Goal: Task Accomplishment & Management: Complete application form

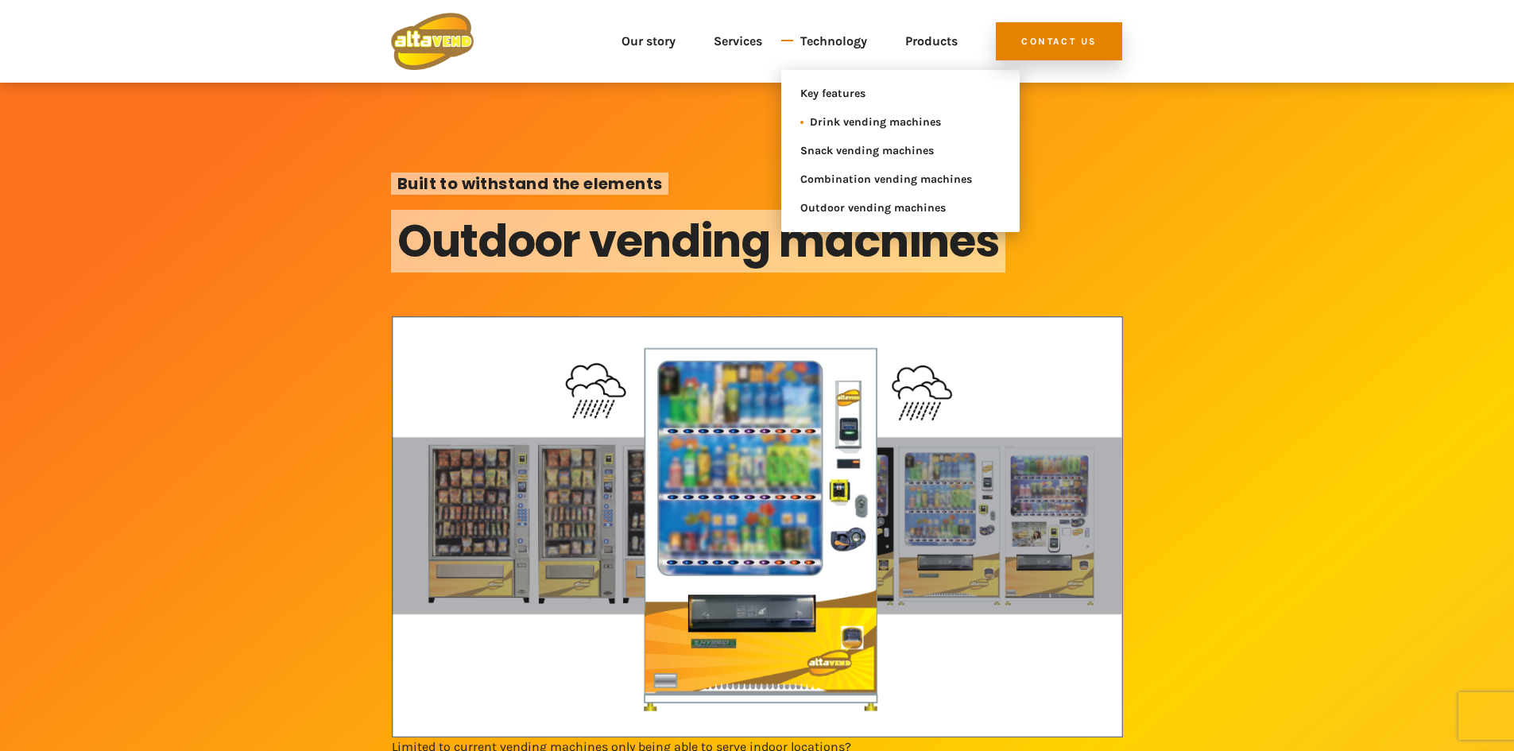
click at [874, 121] on span "Drink vending machines" at bounding box center [896, 122] width 172 height 19
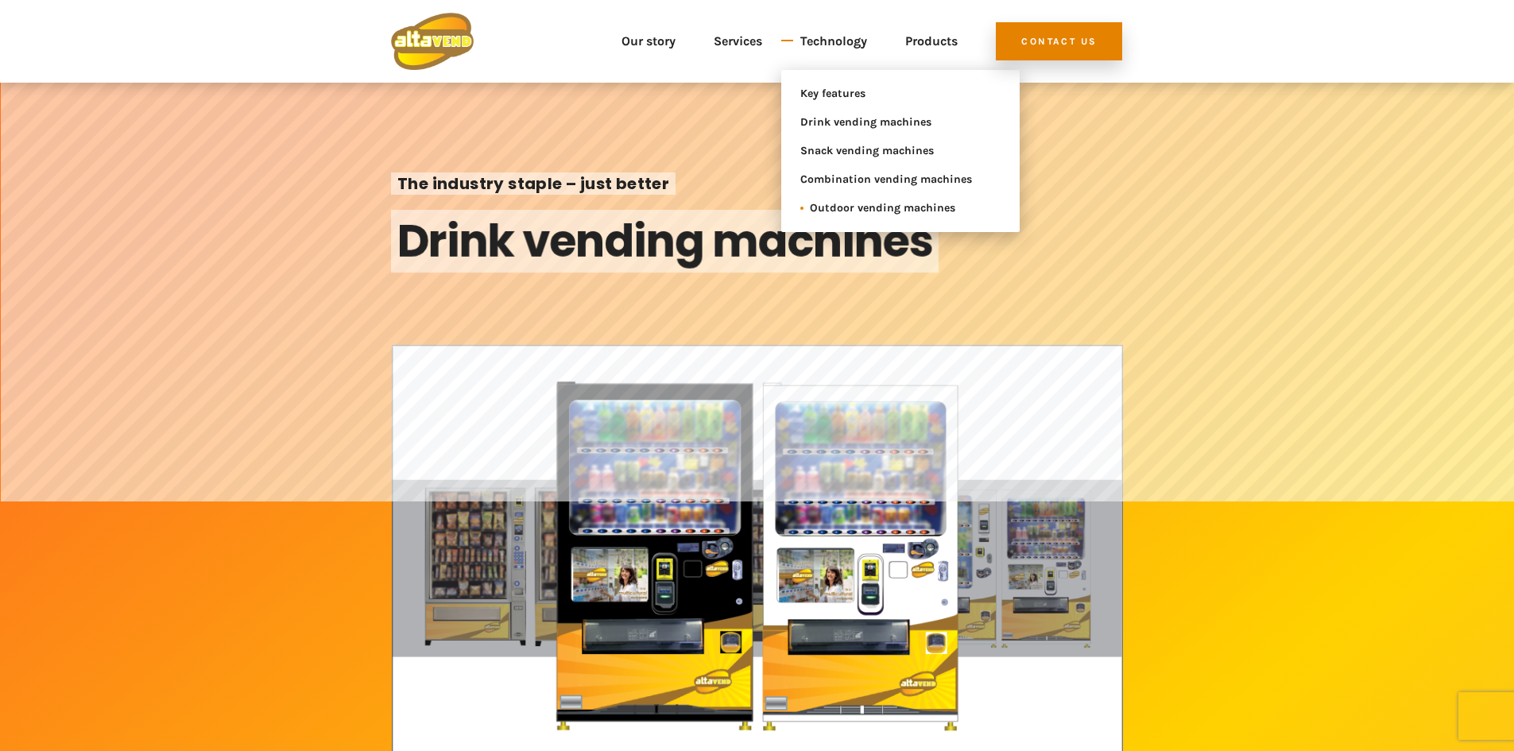
click at [904, 203] on span "Outdoor vending machines" at bounding box center [896, 208] width 172 height 19
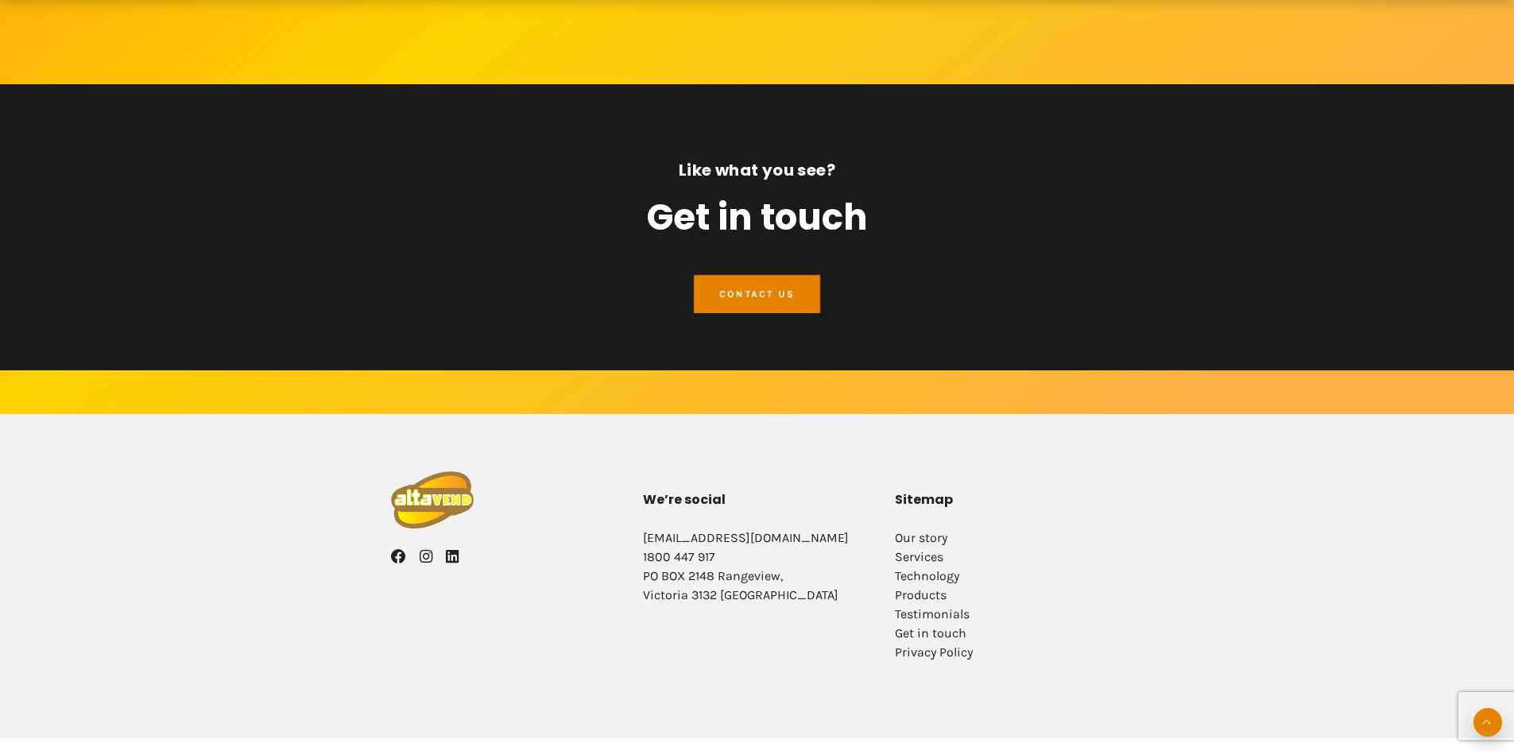
scroll to position [1271, 0]
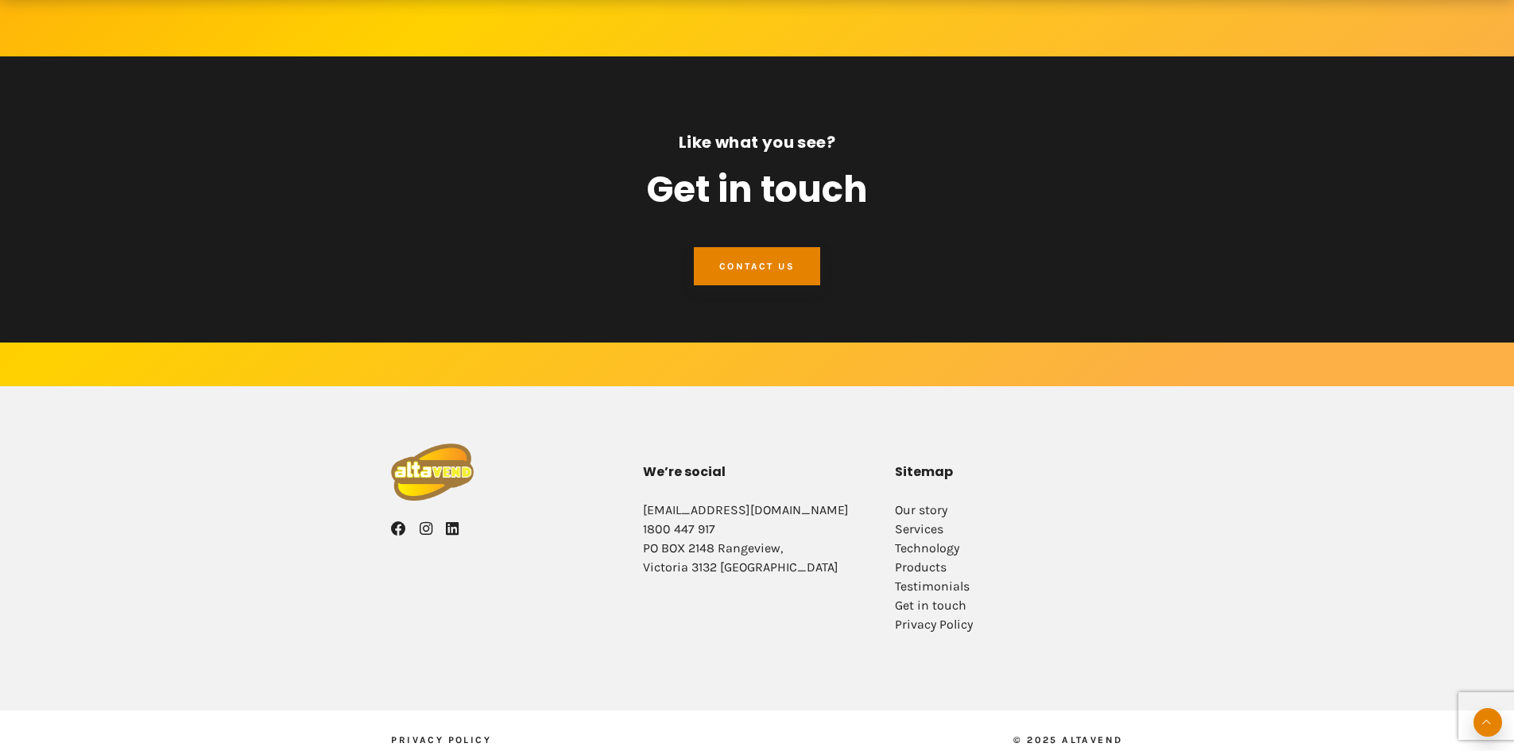
click at [728, 251] on link "contact us" at bounding box center [757, 266] width 126 height 38
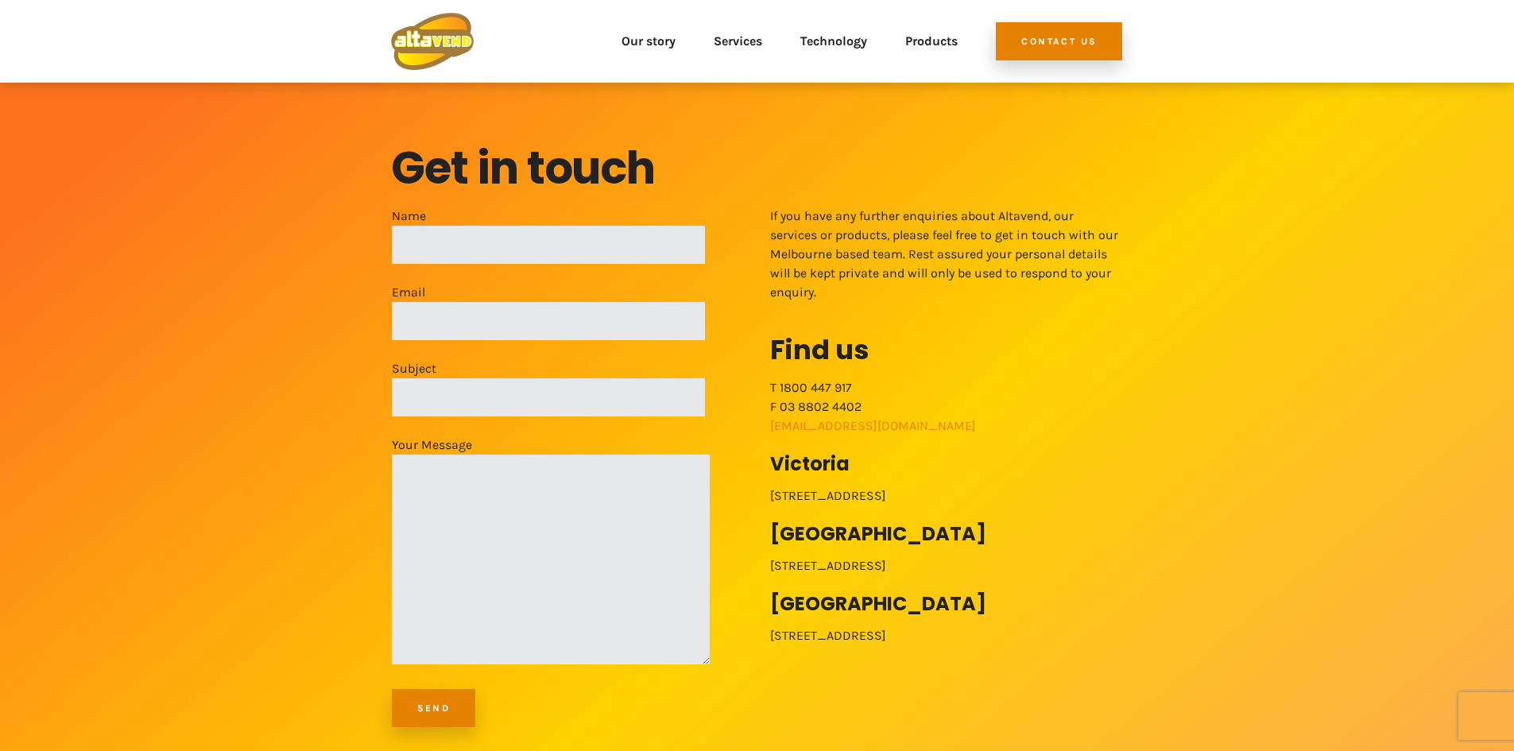
click at [621, 238] on input "Name" at bounding box center [548, 245] width 313 height 38
click at [422, 246] on input "[PERSON_NAME]" at bounding box center [548, 245] width 313 height 38
type input "[PERSON_NAME]"
click at [476, 314] on input "Email" at bounding box center [548, 321] width 313 height 38
type input "[EMAIL_ADDRESS][DOMAIN_NAME]"
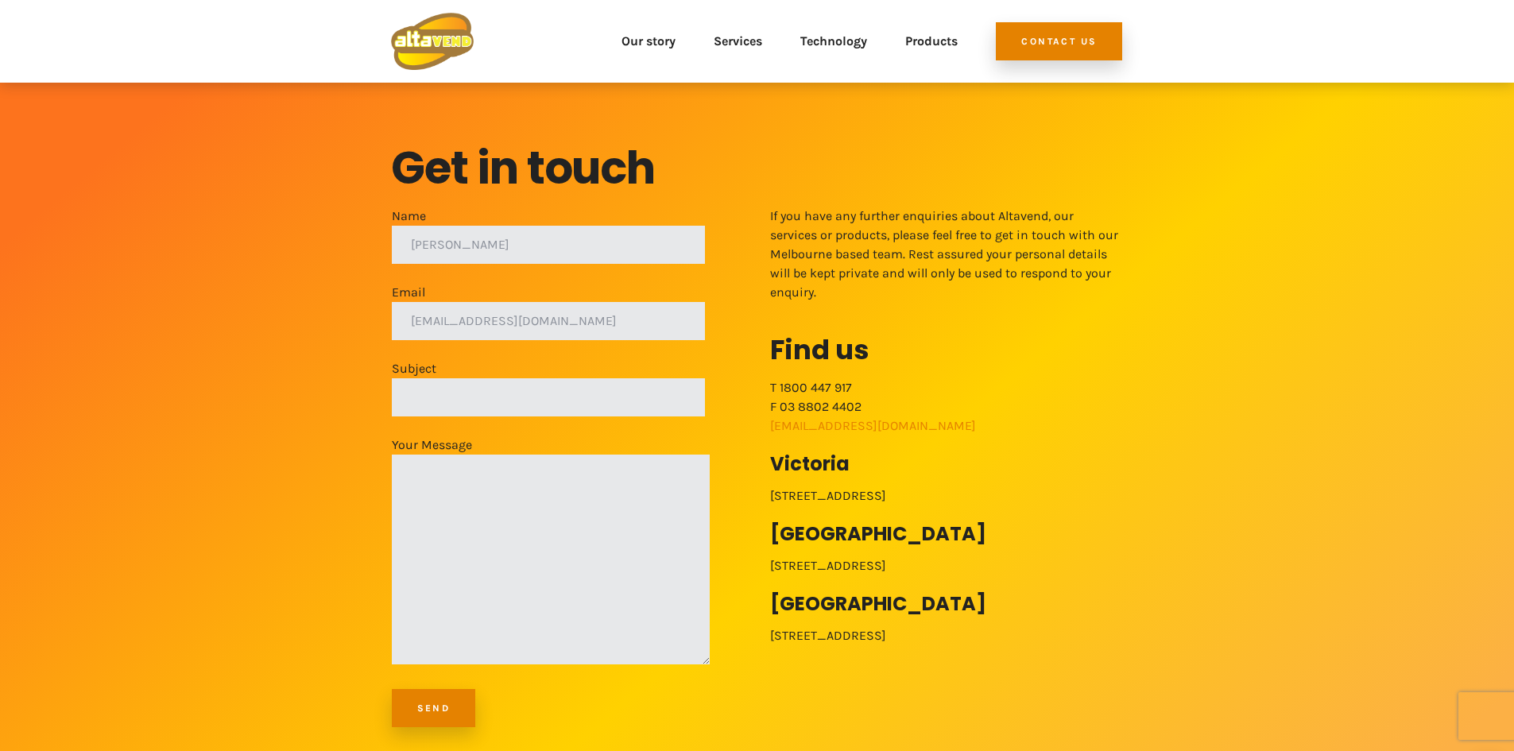
click at [481, 391] on input "Subject" at bounding box center [548, 397] width 313 height 38
type input "Outdoor Vending Machine"
click at [559, 566] on textarea "Your Message" at bounding box center [551, 560] width 318 height 210
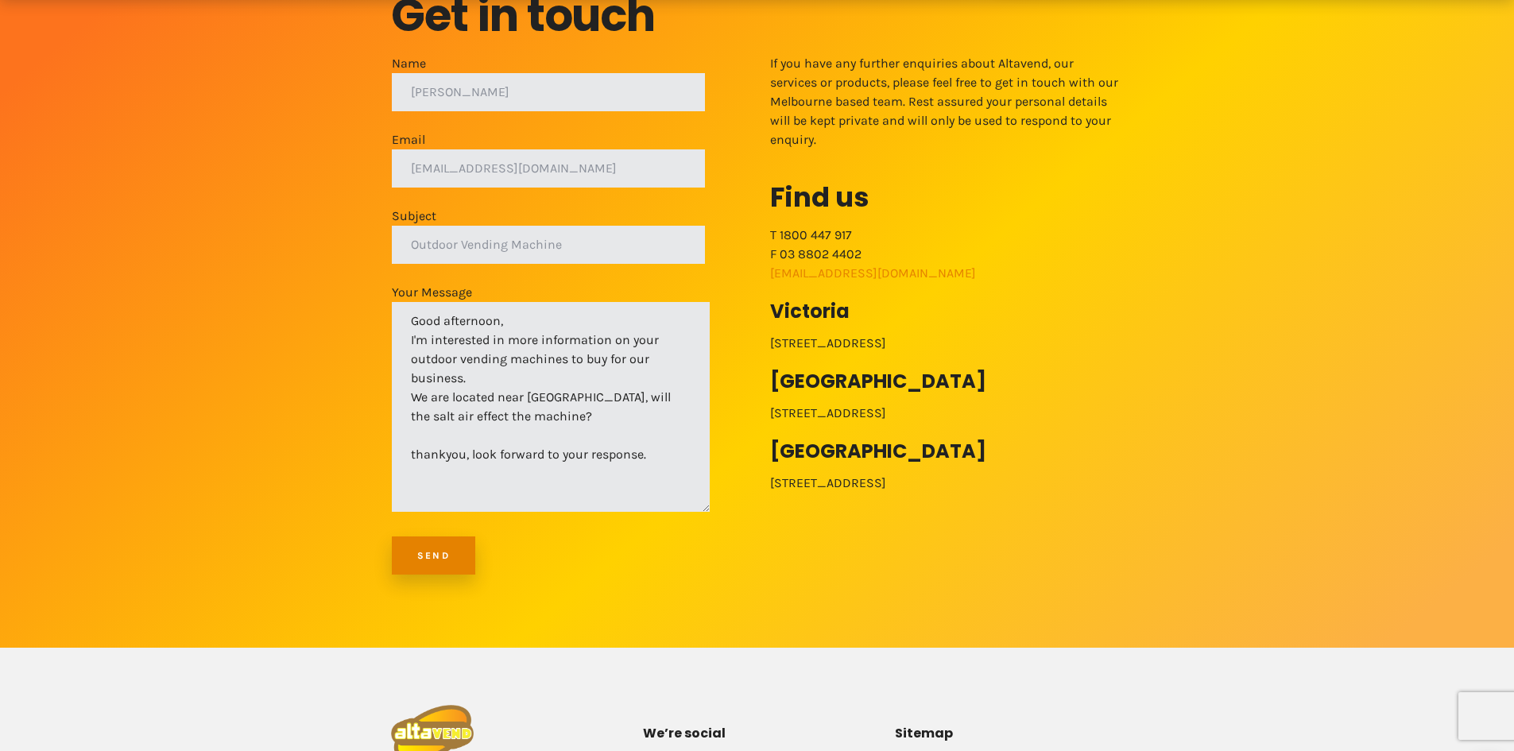
scroll to position [159, 0]
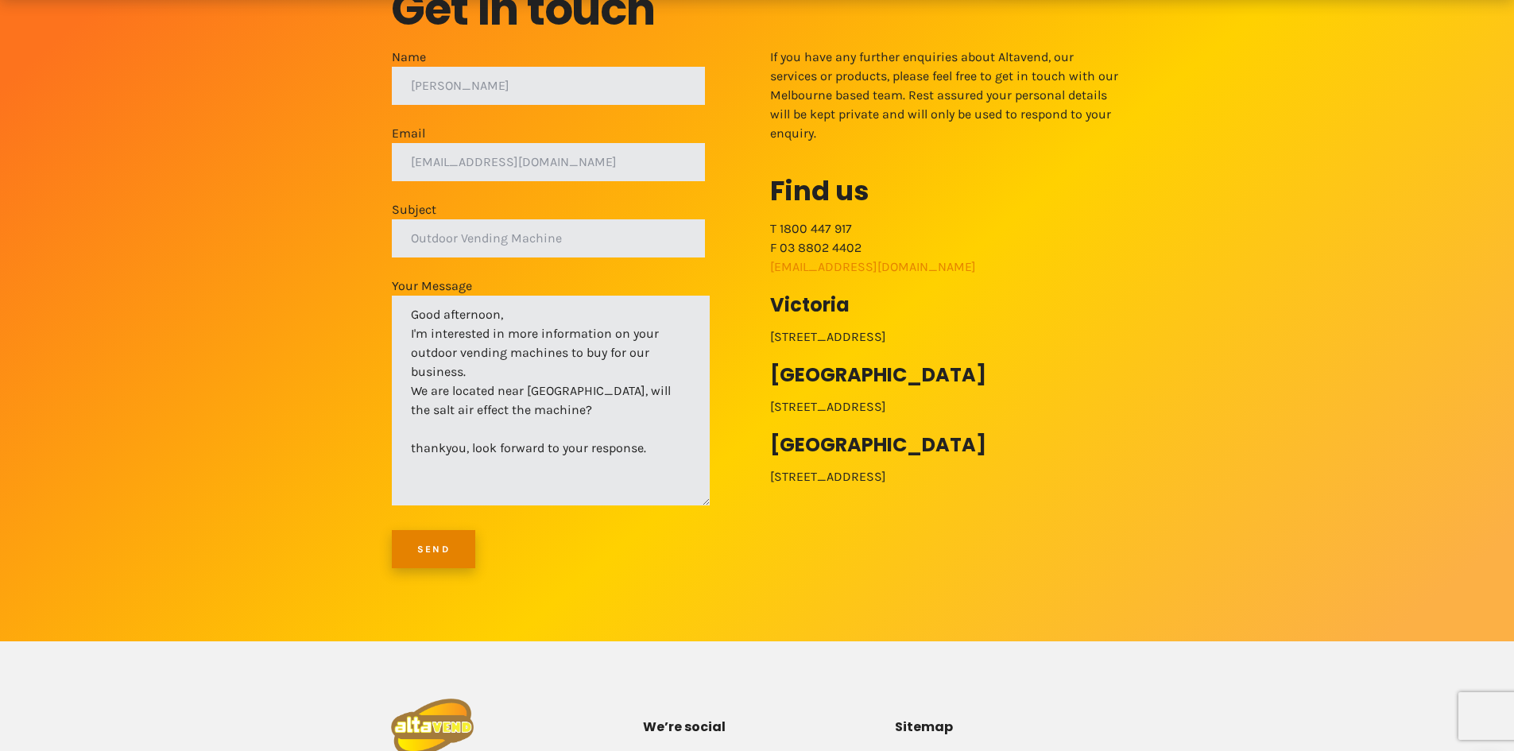
type textarea "Good afternoon, I'm interested in more information on your outdoor vending mach…"
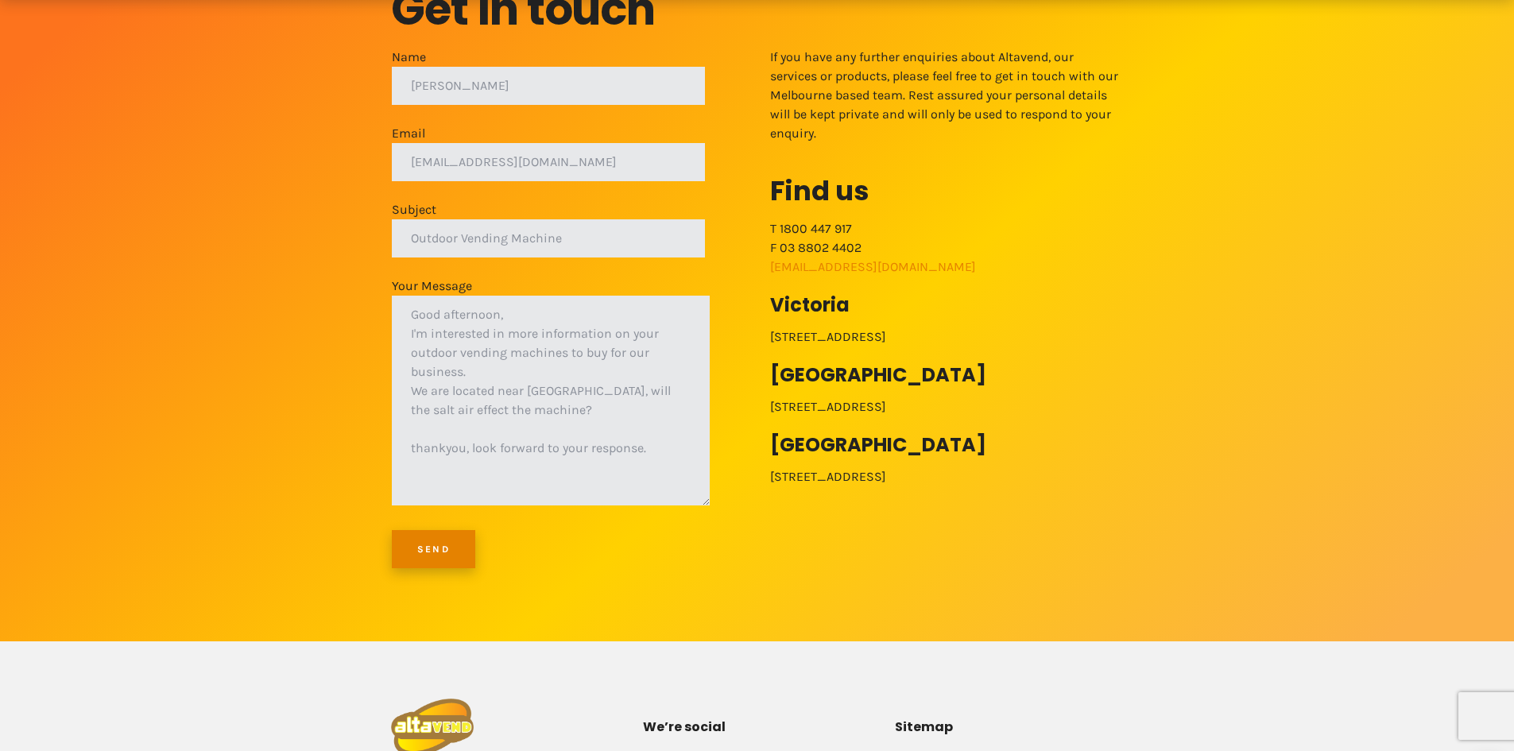
click at [427, 555] on input "Send" at bounding box center [434, 549] width 84 height 38
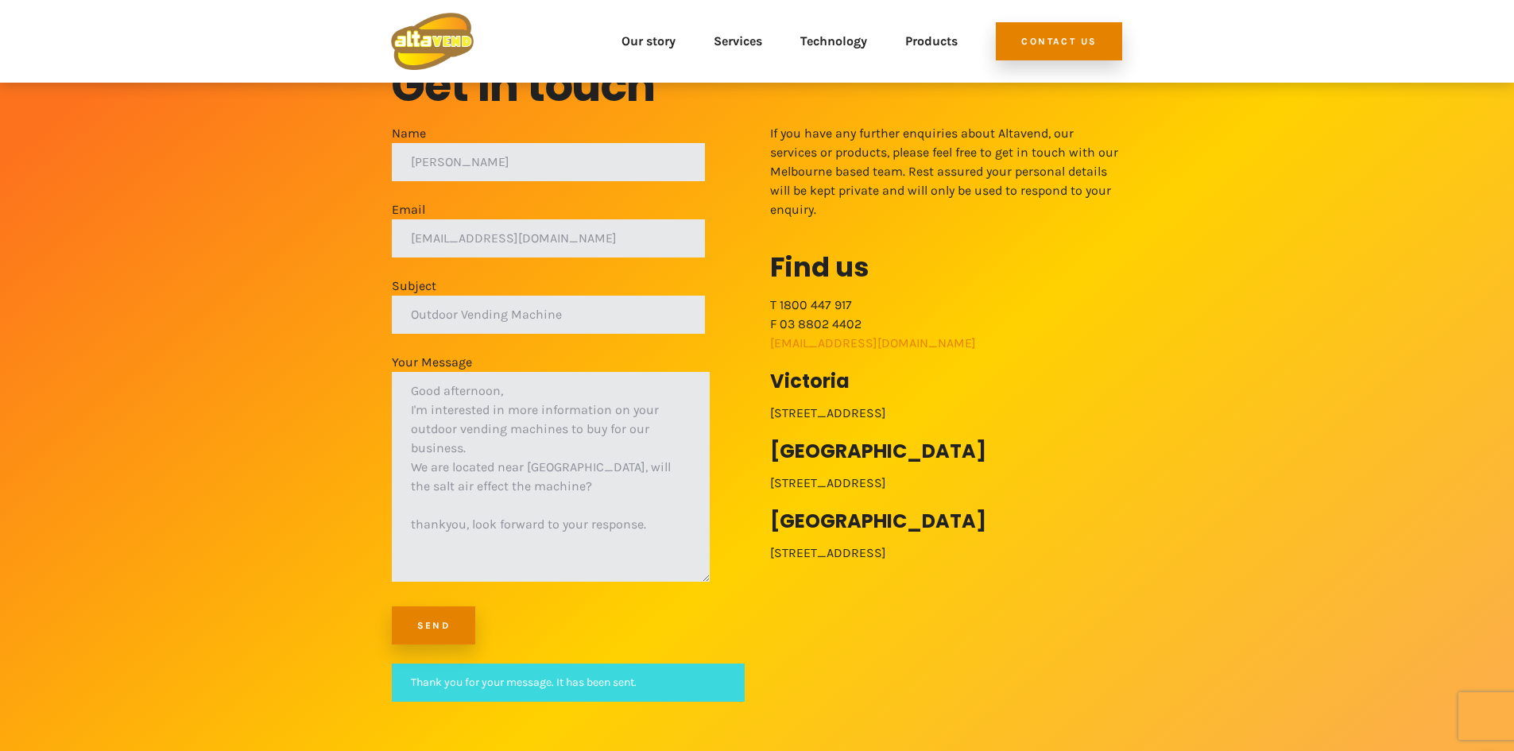
scroll to position [0, 0]
